Goal: Task Accomplishment & Management: Manage account settings

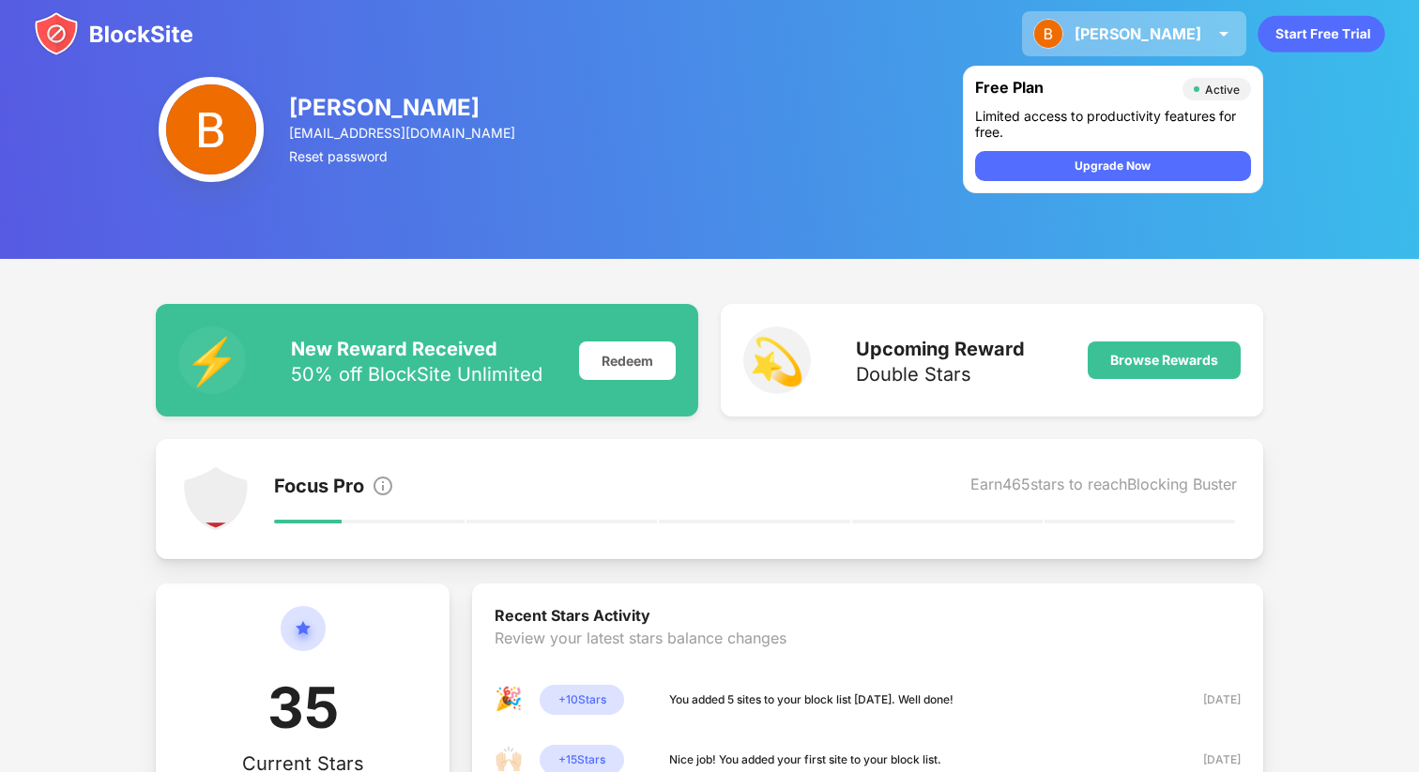
click at [1161, 41] on div "[PERSON_NAME]" at bounding box center [1138, 33] width 127 height 19
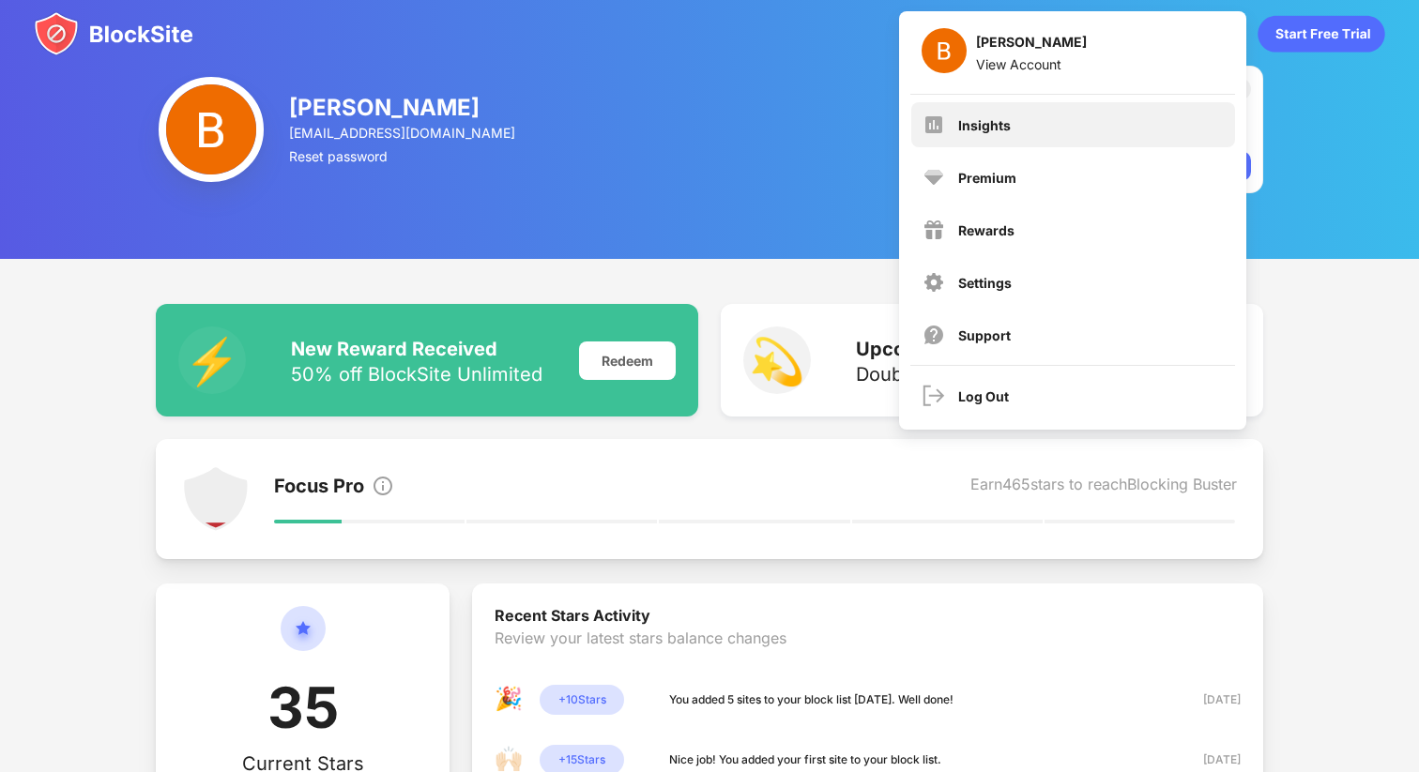
click at [956, 124] on div "Insights" at bounding box center [1073, 124] width 324 height 45
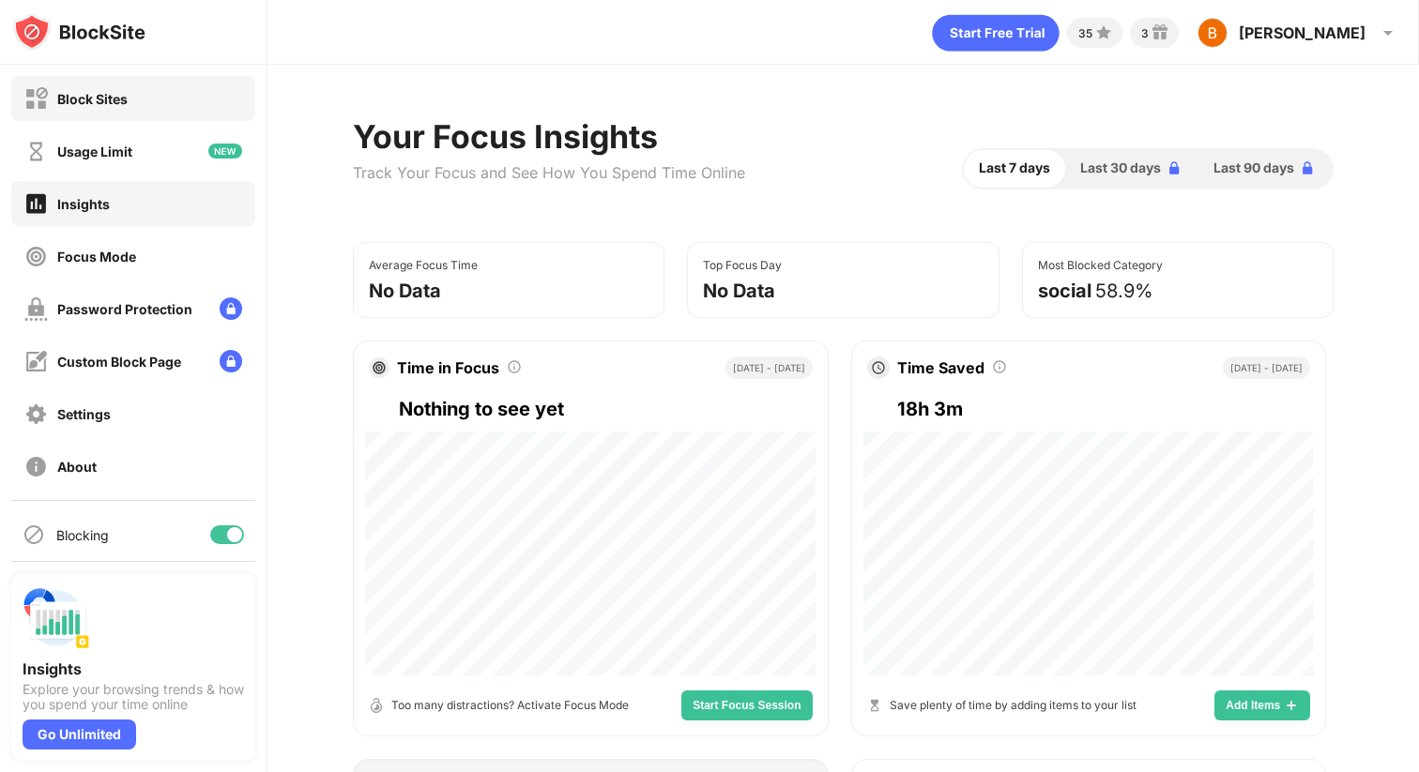
click at [78, 99] on div "Block Sites" at bounding box center [92, 99] width 70 height 16
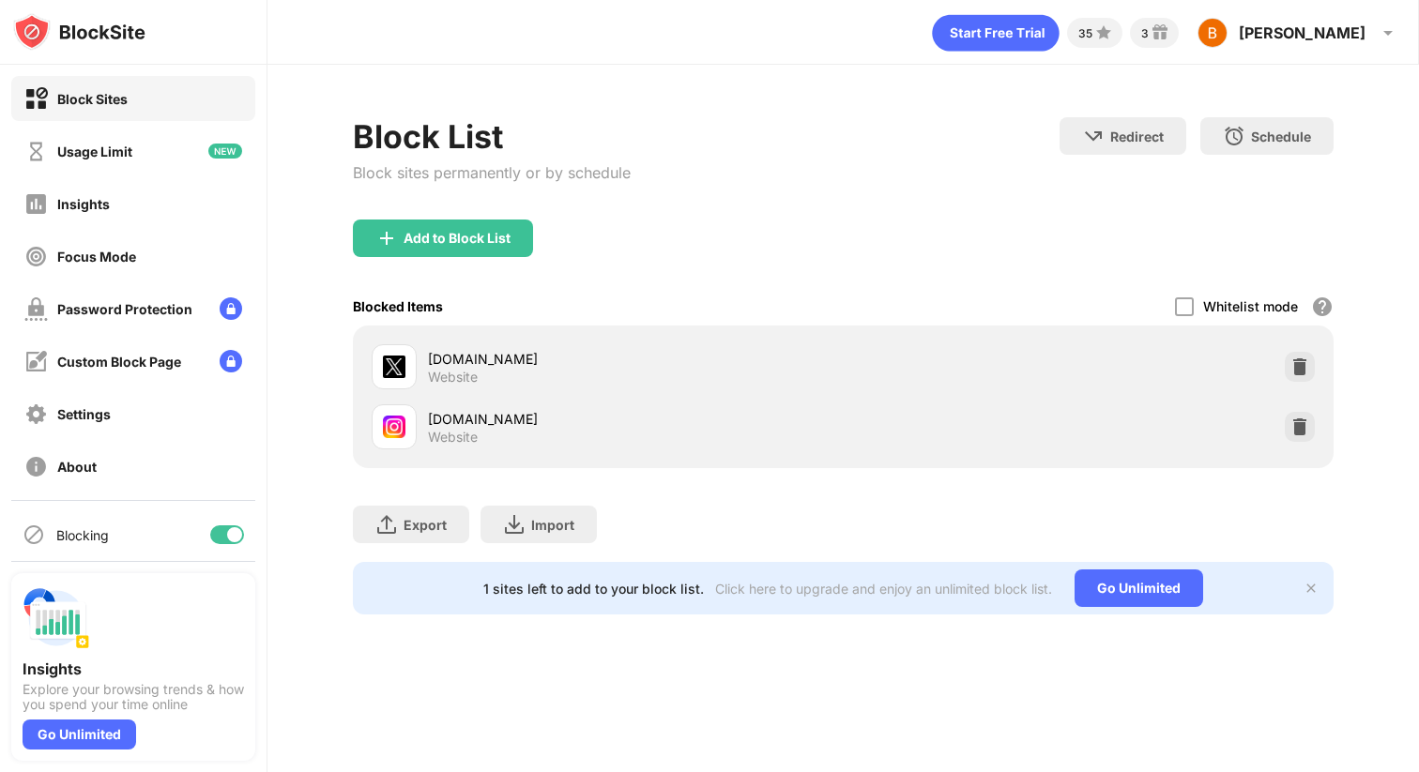
click at [1311, 359] on div at bounding box center [1300, 367] width 30 height 30
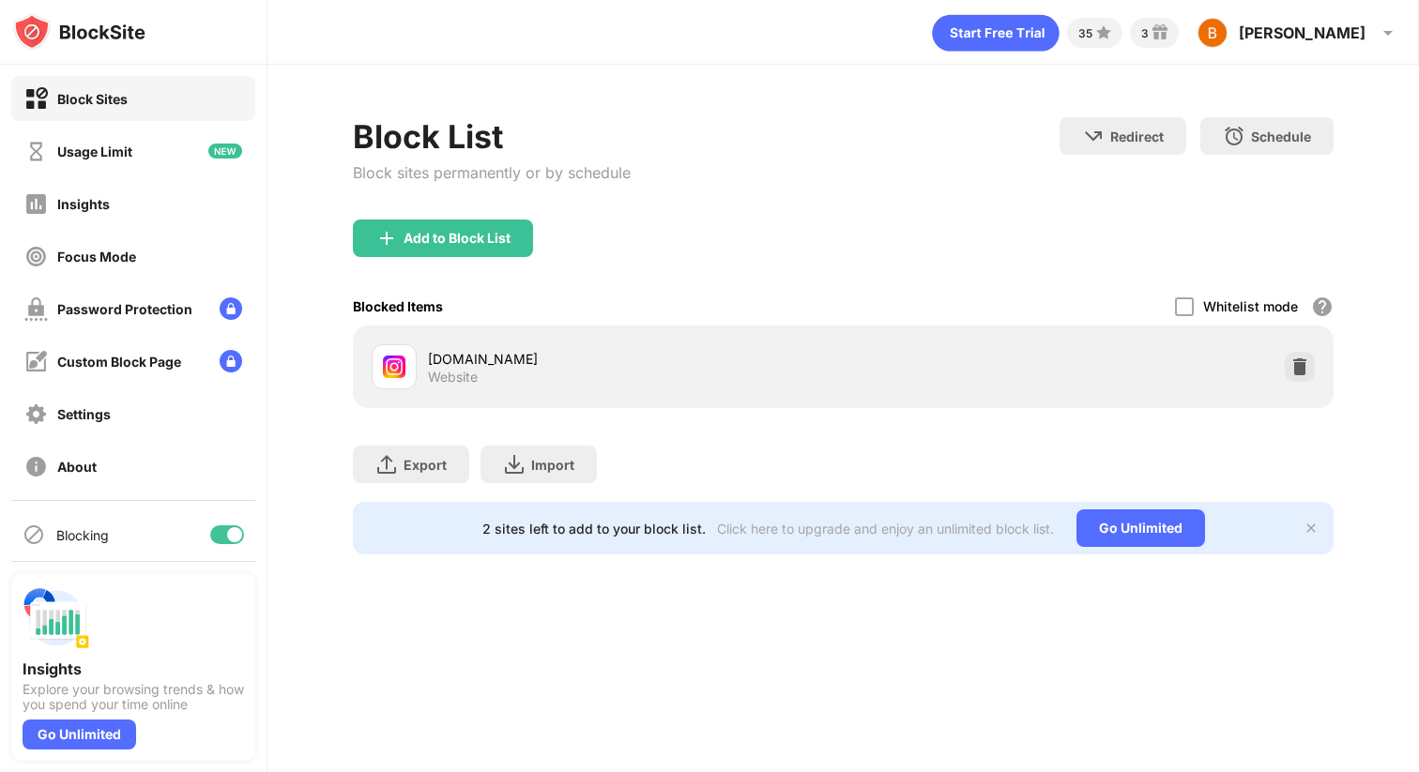
click at [1299, 364] on img at bounding box center [1300, 367] width 19 height 19
